Goal: Task Accomplishment & Management: Manage account settings

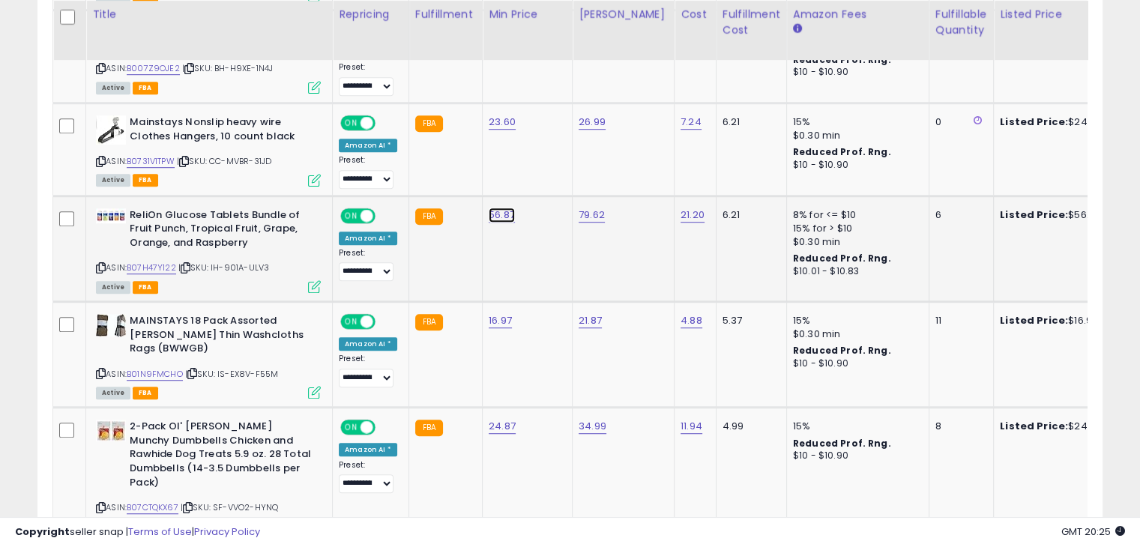
scroll to position [307, 616]
click at [495, 216] on link "56.87" at bounding box center [502, 215] width 26 height 15
type input "*"
type input "*****"
click at [551, 176] on button "submit" at bounding box center [538, 174] width 25 height 22
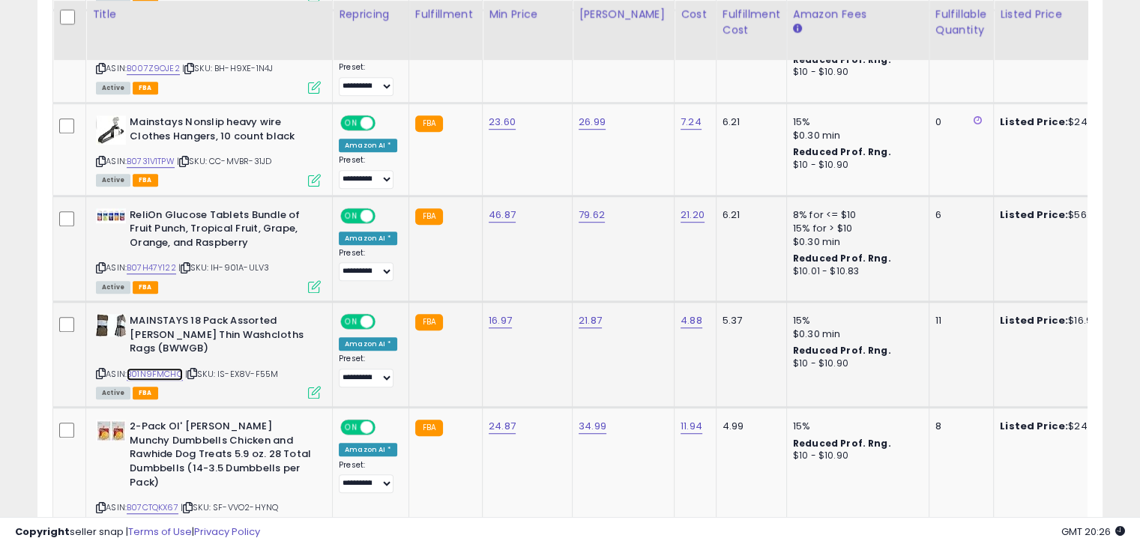
click at [163, 371] on link "B01N9FMCHO" at bounding box center [155, 374] width 56 height 13
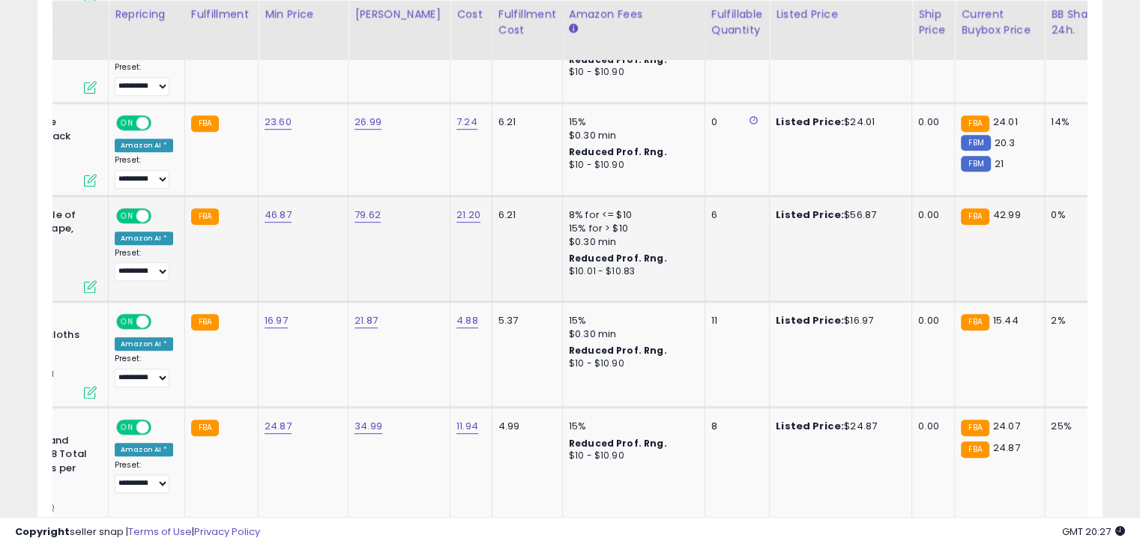
scroll to position [0, 0]
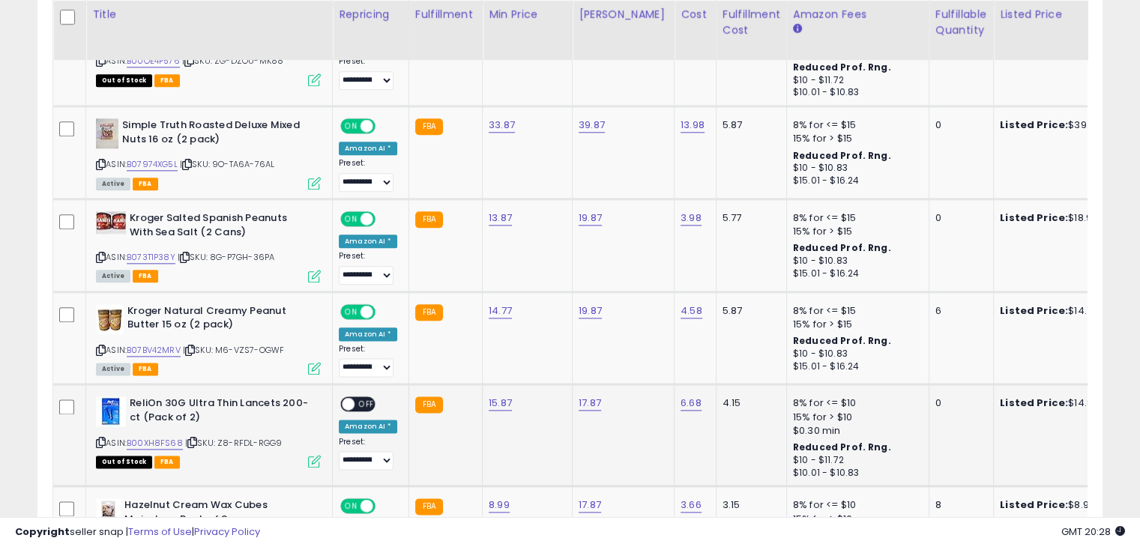
click at [346, 398] on span at bounding box center [348, 404] width 13 height 13
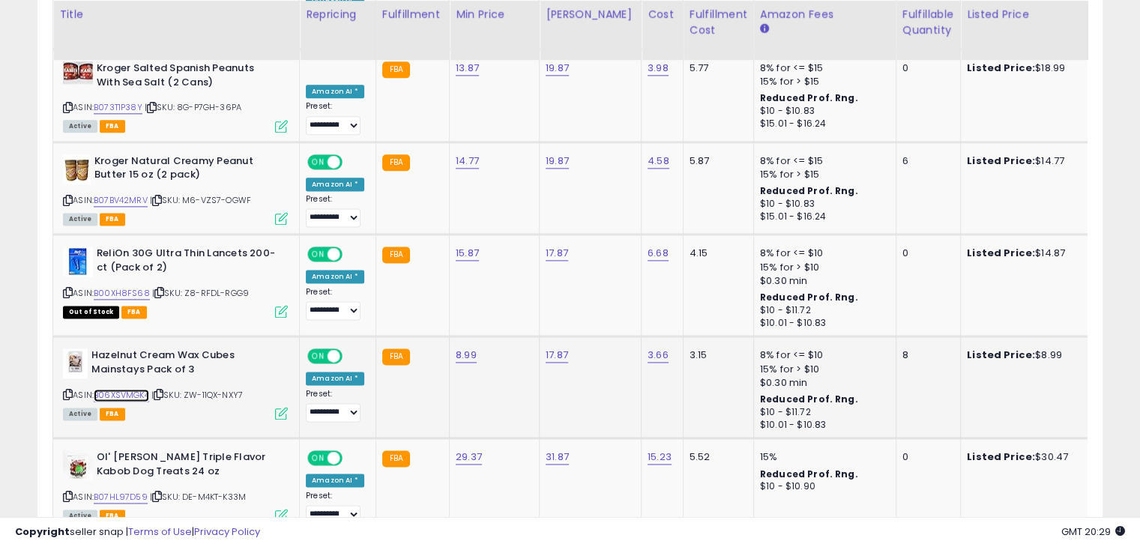
click at [128, 389] on link "B06XSVMGK4" at bounding box center [121, 395] width 55 height 13
click at [465, 348] on link "8.99" at bounding box center [466, 355] width 21 height 15
type input "****"
click at [507, 298] on icon "submit" at bounding box center [502, 294] width 9 height 9
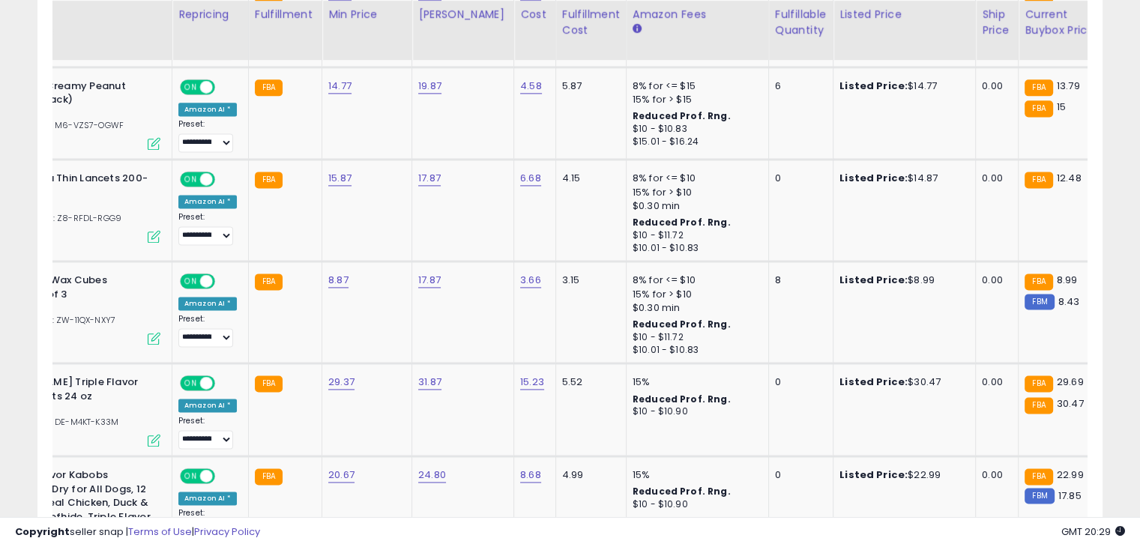
scroll to position [0, 168]
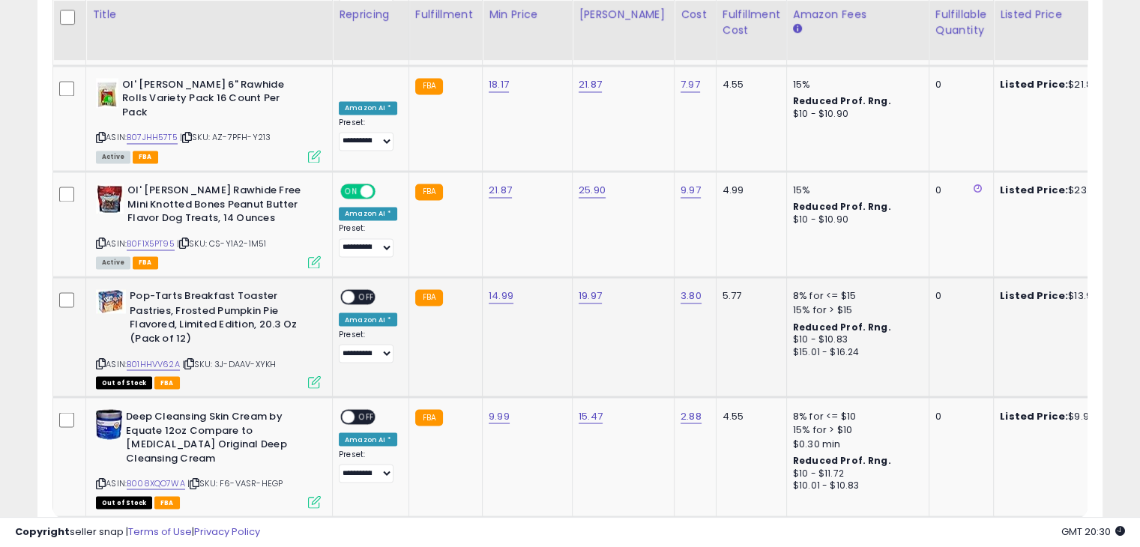
click at [351, 291] on span at bounding box center [348, 297] width 13 height 13
click at [348, 411] on span at bounding box center [348, 417] width 13 height 13
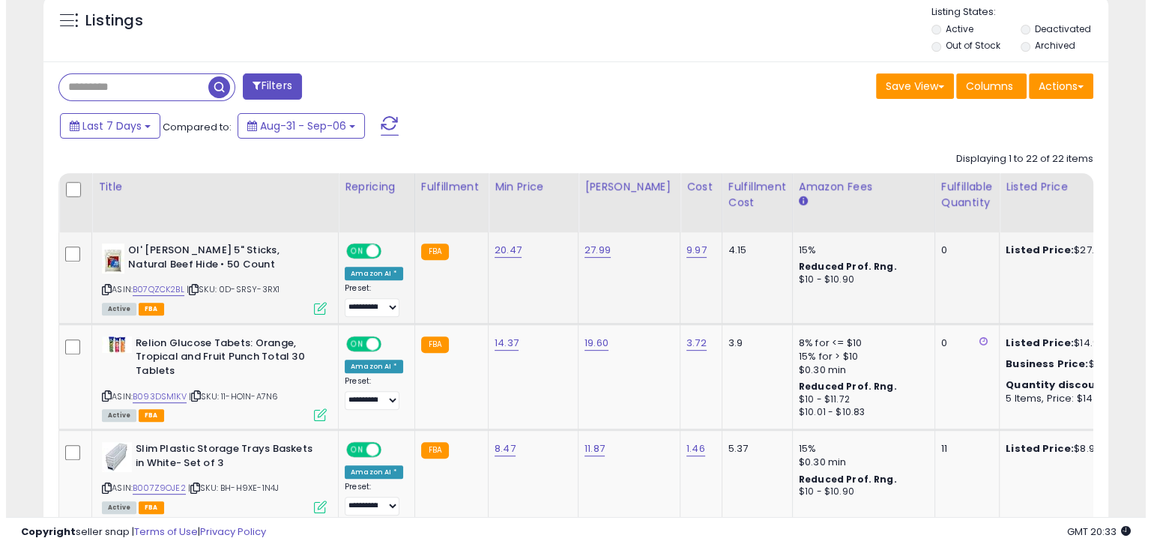
scroll to position [330, 0]
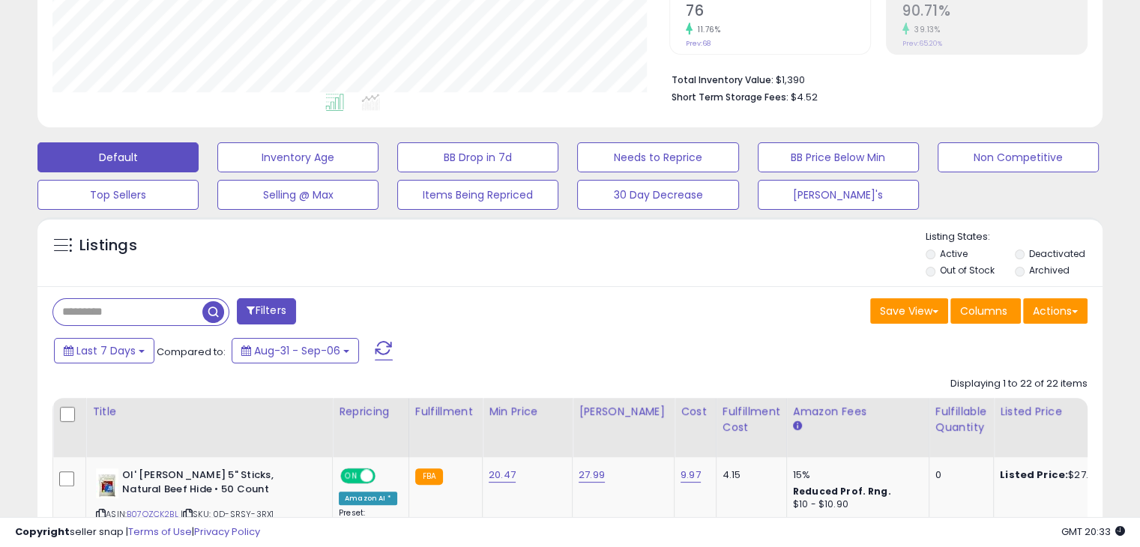
click at [383, 346] on span at bounding box center [384, 350] width 18 height 19
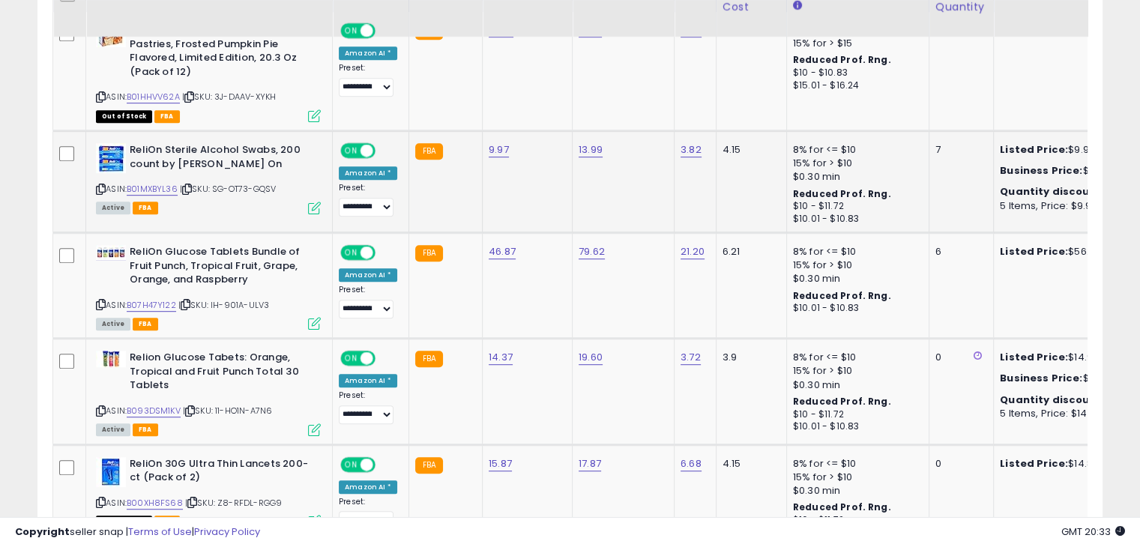
scroll to position [780, 0]
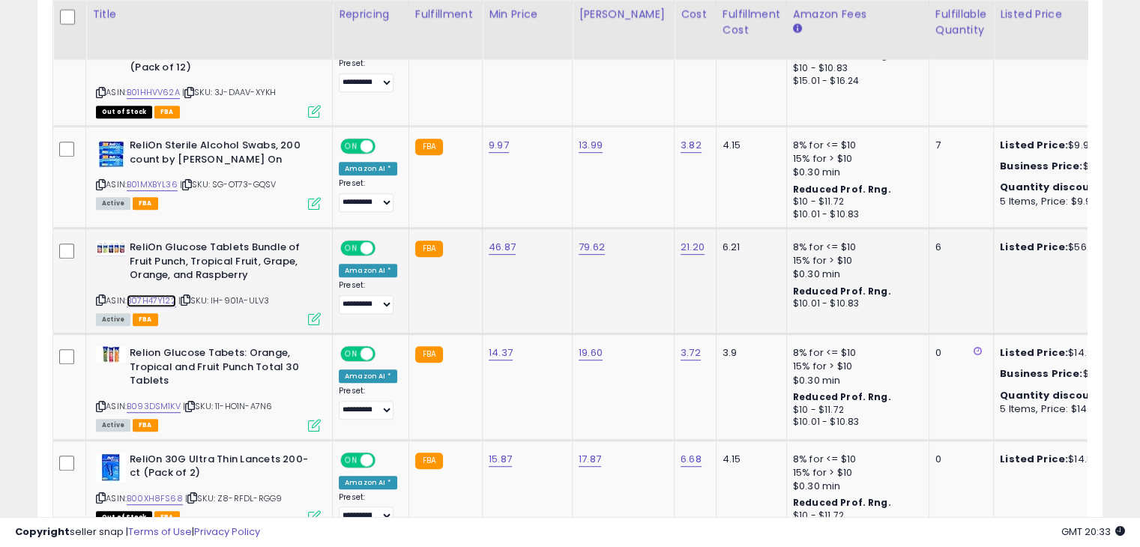
click at [161, 298] on link "B07H47Y122" at bounding box center [151, 301] width 49 height 13
